Goal: Communication & Community: Answer question/provide support

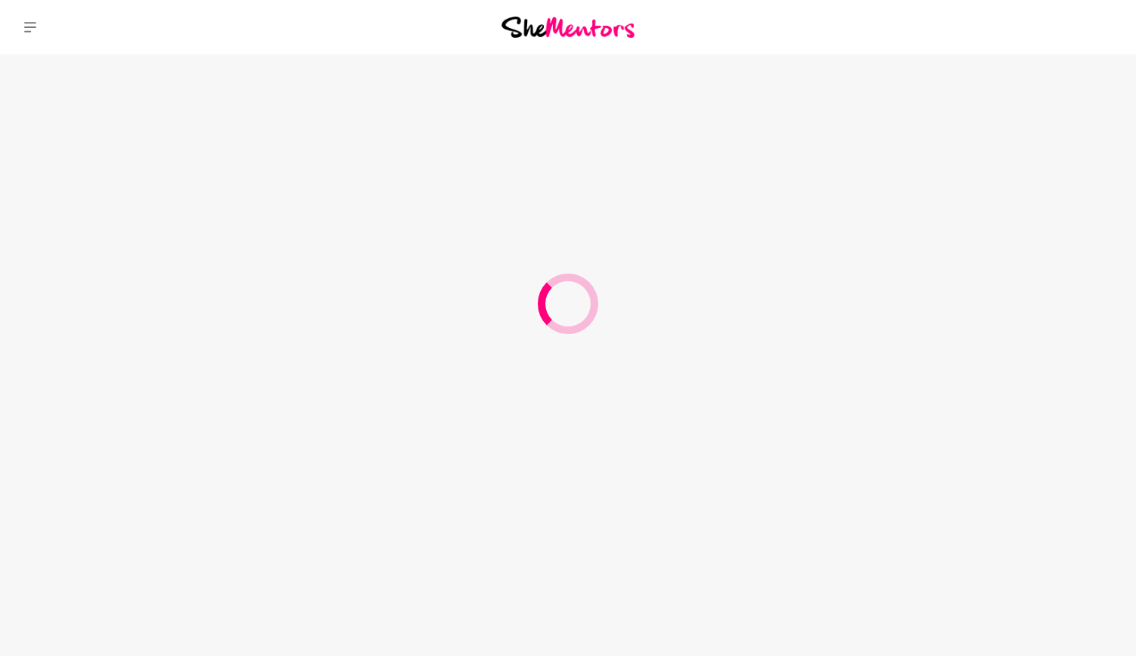
click at [1010, 22] on div "Dashboard Profile Saved Items Membership Logout Dashboard Profile Saved Items M…" at bounding box center [947, 27] width 379 height 54
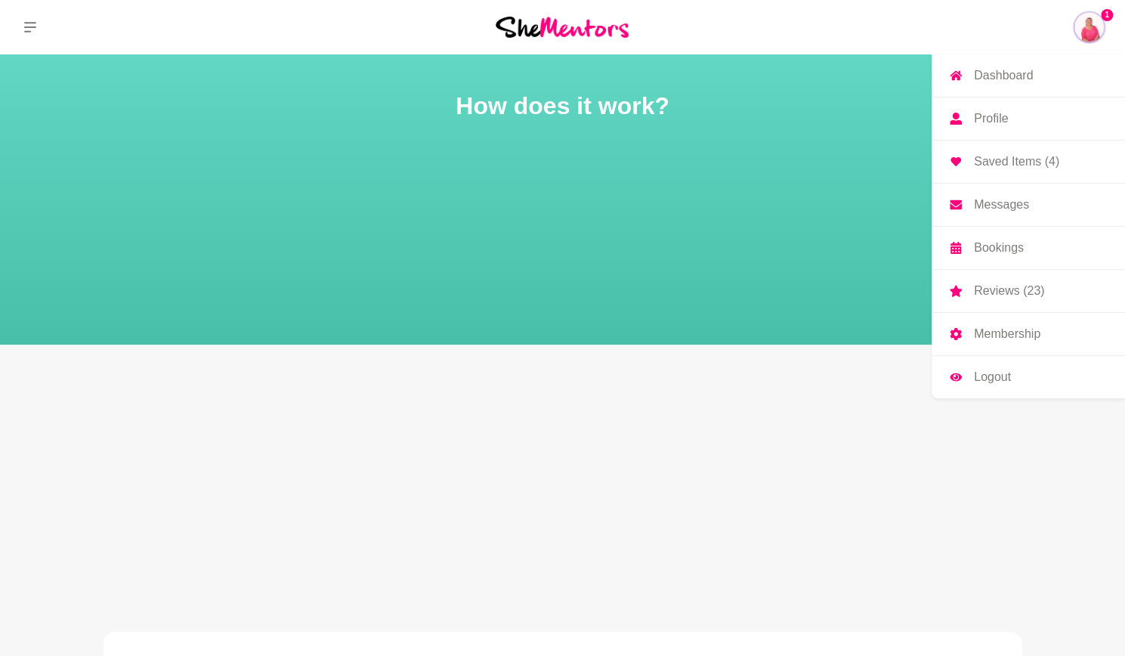
click at [1010, 204] on p "Messages" at bounding box center [1001, 205] width 55 height 12
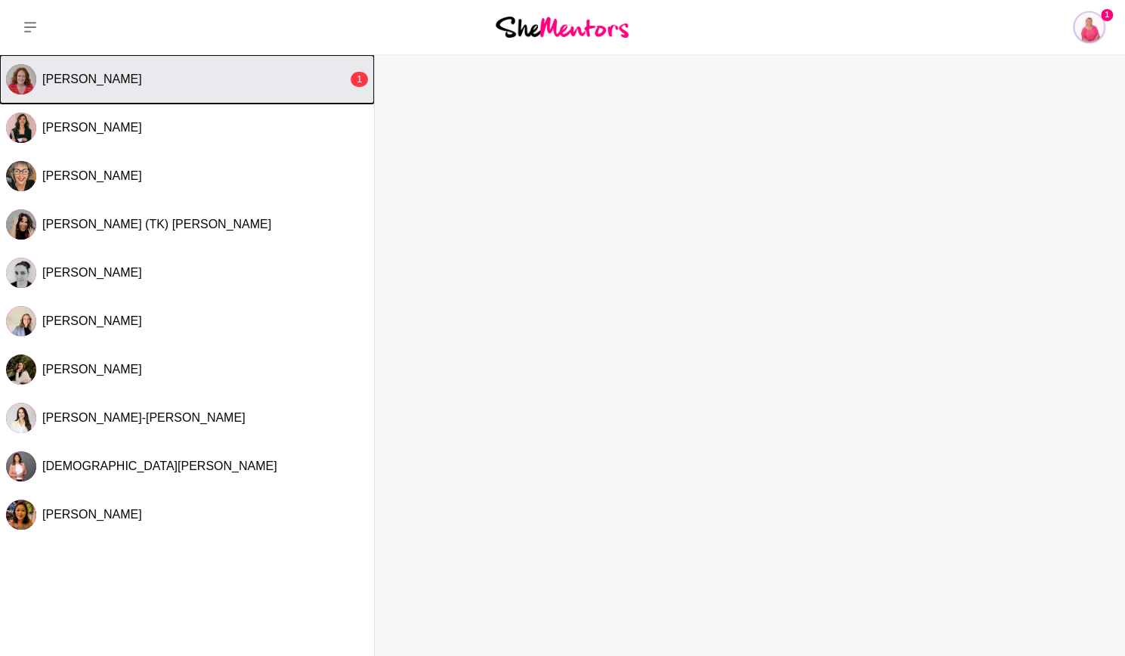
click at [261, 82] on div "[PERSON_NAME]" at bounding box center [194, 79] width 305 height 15
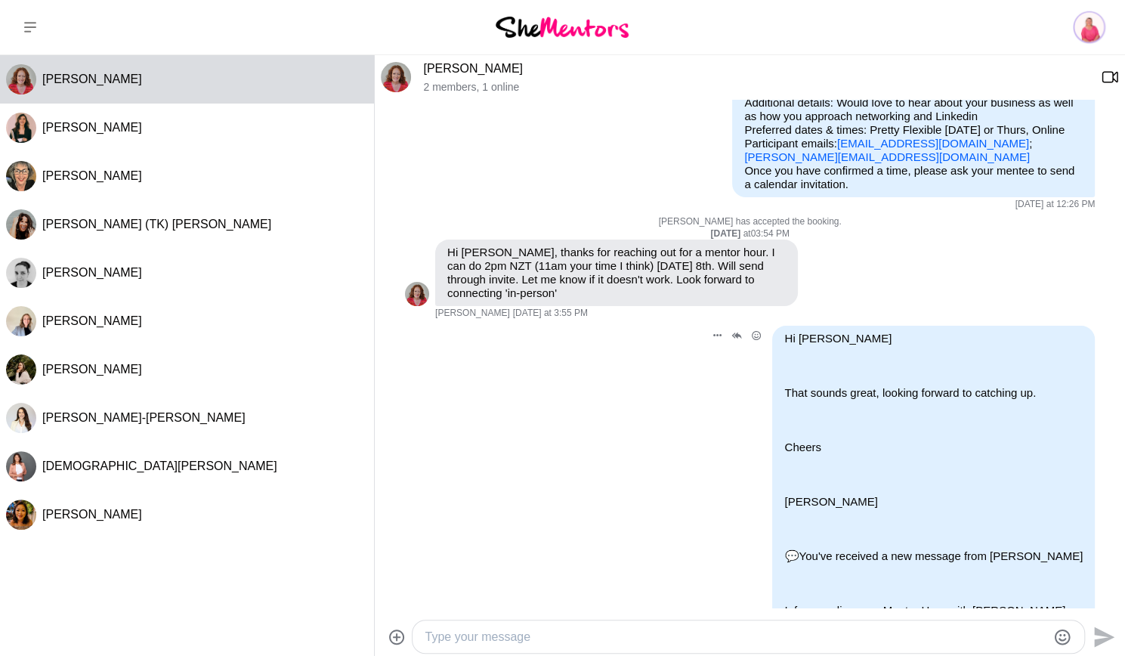
scroll to position [163, 0]
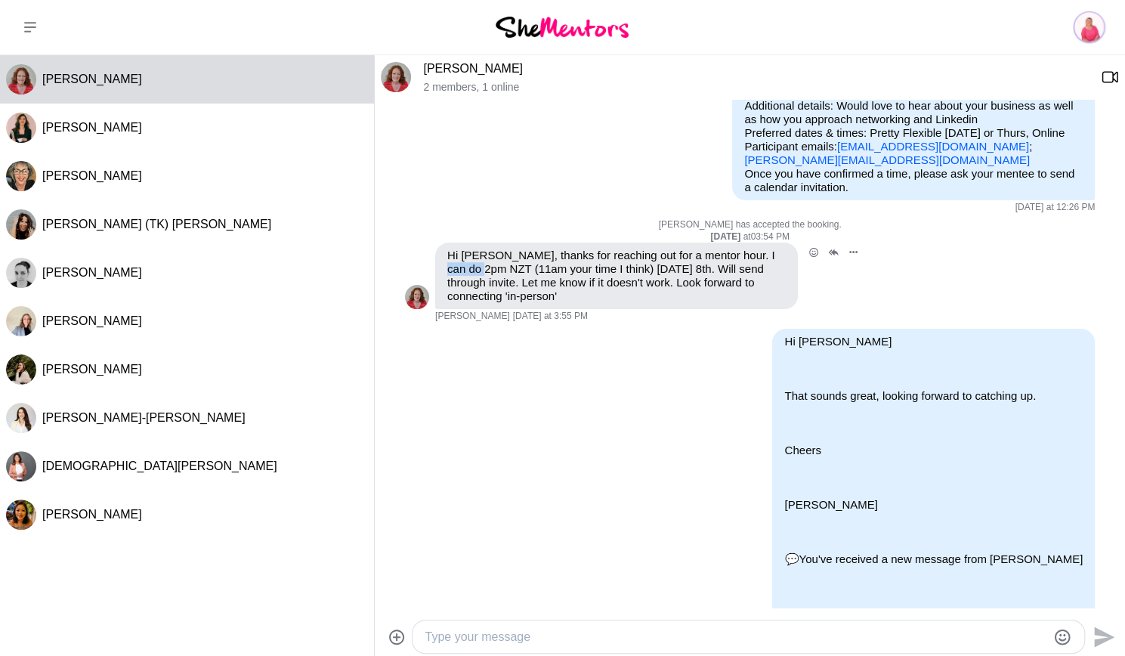
drag, startPoint x: 756, startPoint y: 273, endPoint x: 471, endPoint y: 286, distance: 285.2
click at [471, 286] on p "Hi [PERSON_NAME], thanks for reaching out for a mentor hour. I can do 2pm NZT (…" at bounding box center [616, 276] width 339 height 54
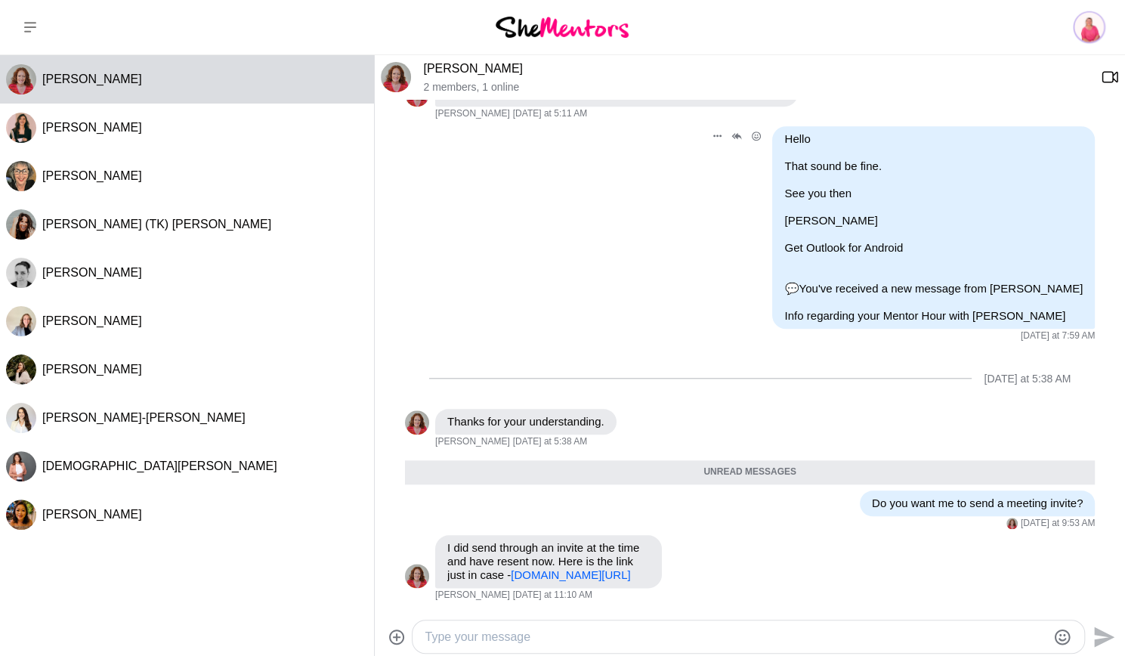
scroll to position [843, 0]
click at [490, 637] on textarea "Type your message" at bounding box center [736, 637] width 622 height 18
type textarea "Many thanks :)"
click at [1096, 635] on icon "Send" at bounding box center [1102, 637] width 24 height 24
